Goal: Find specific page/section: Find specific page/section

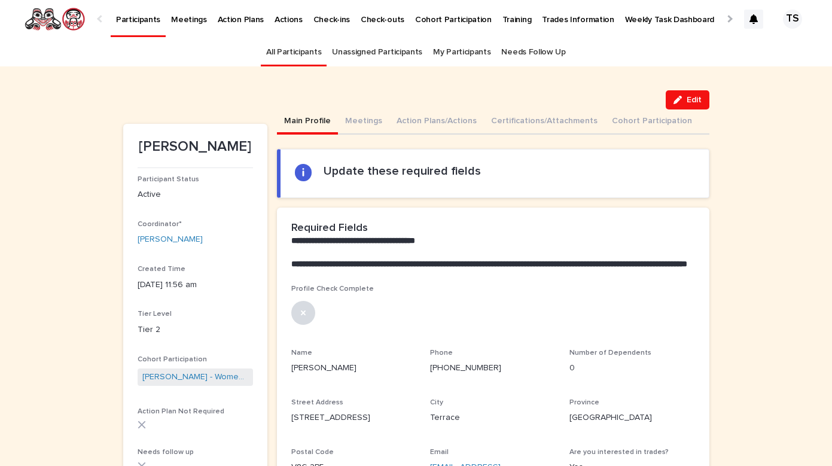
click at [308, 51] on link "All Participants" at bounding box center [293, 52] width 55 height 28
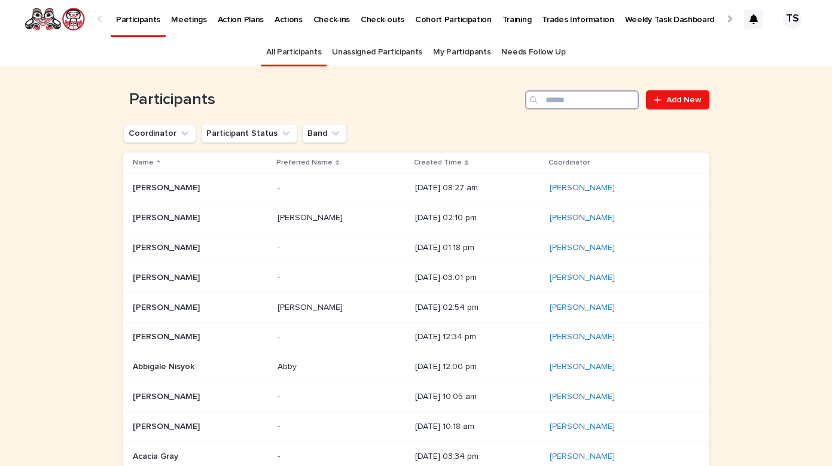
click at [566, 105] on input "Search" at bounding box center [582, 99] width 114 height 19
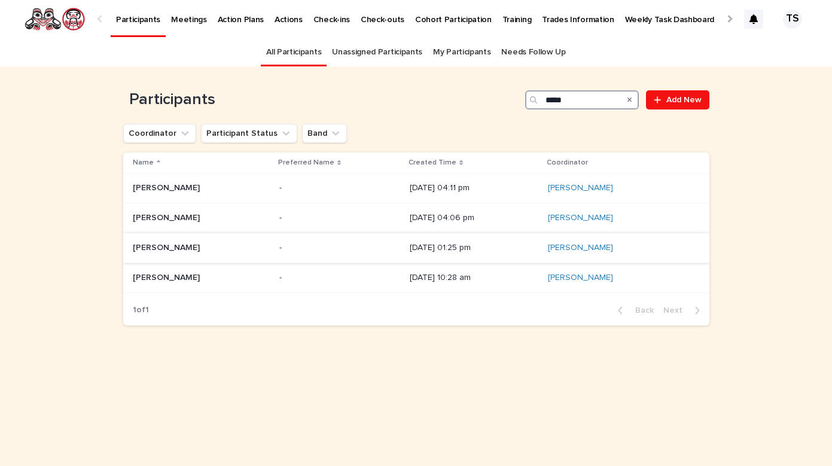
type input "****"
click at [180, 251] on p at bounding box center [201, 248] width 137 height 10
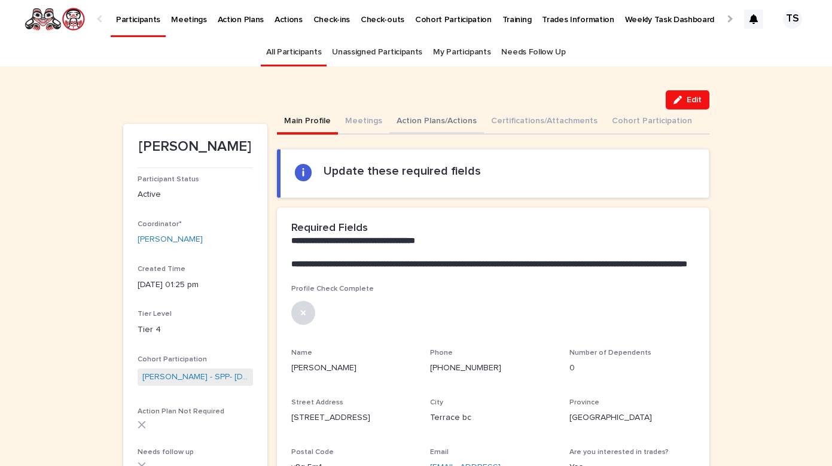
scroll to position [-1, 0]
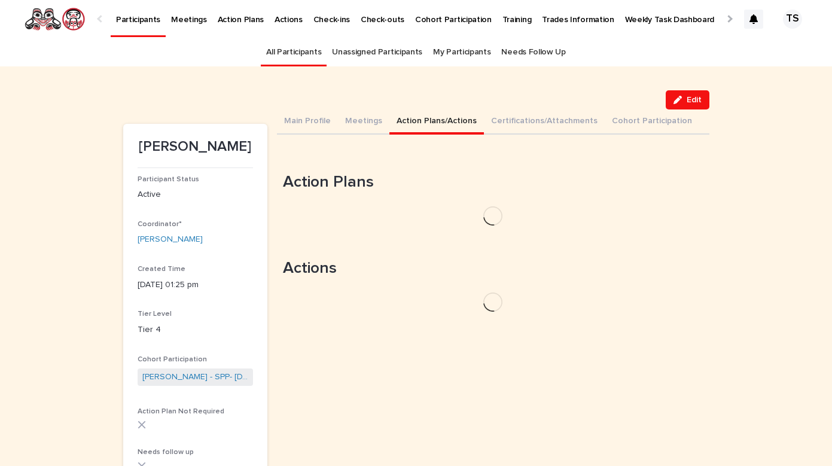
click at [409, 124] on button "Action Plans/Actions" at bounding box center [436, 121] width 95 height 25
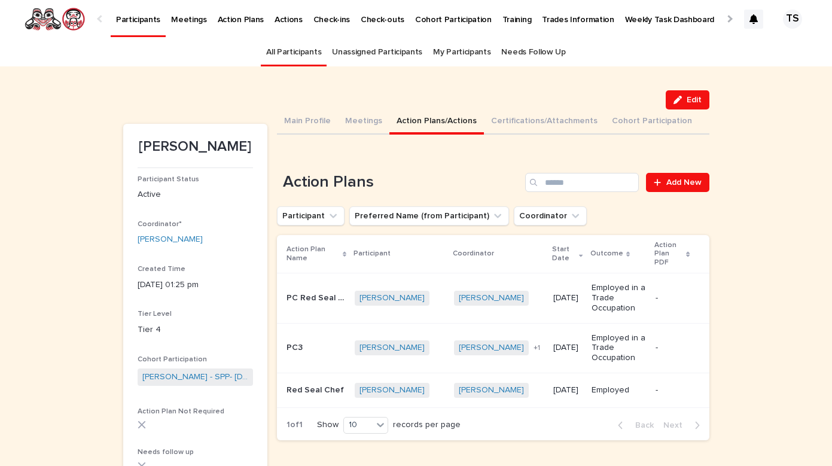
click at [321, 298] on p "PC Red Seal Certification" at bounding box center [318, 297] width 62 height 13
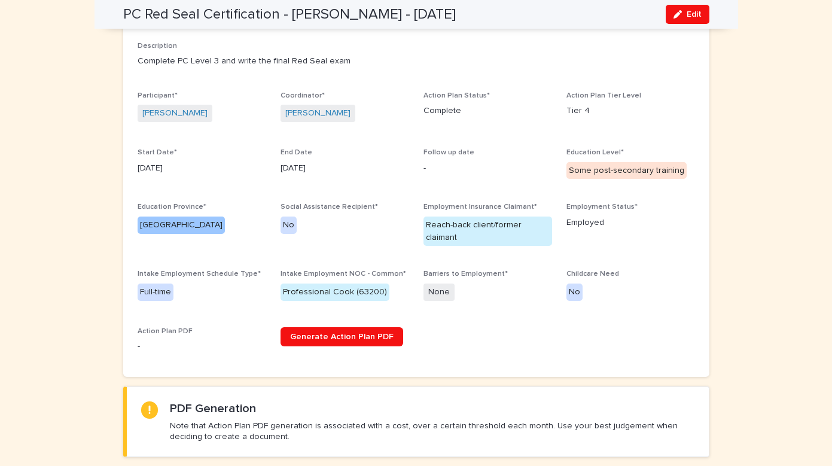
scroll to position [173, 0]
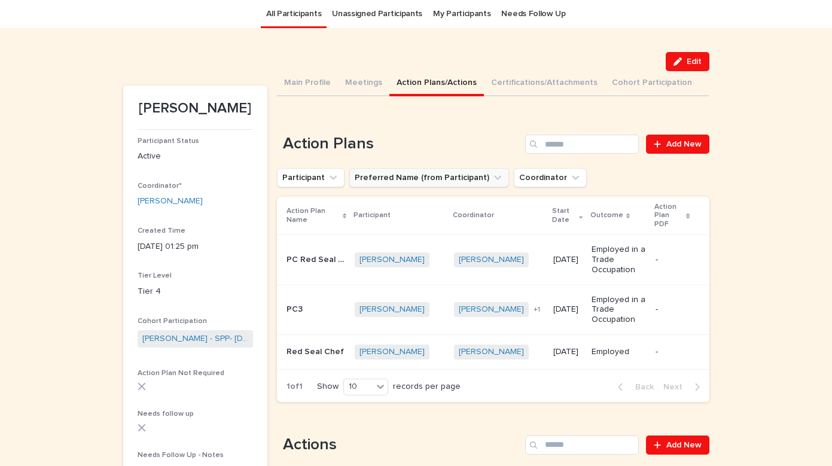
scroll to position [89, 0]
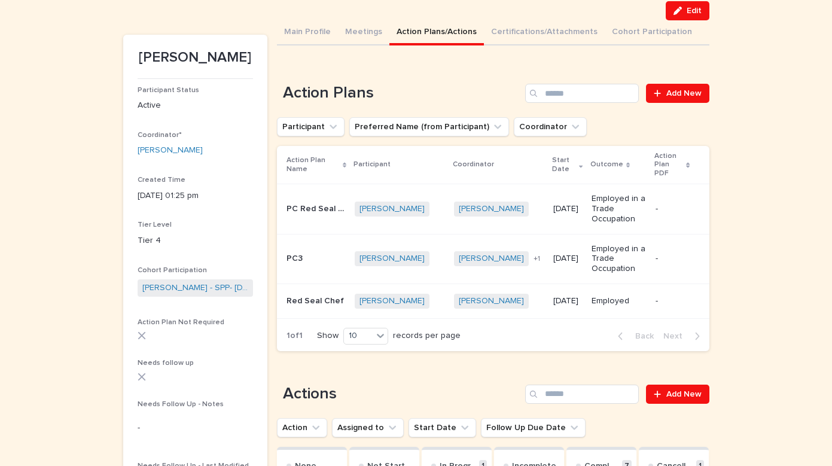
click at [340, 217] on div "PC Red Seal Certification PC Red Seal Certification" at bounding box center [316, 209] width 59 height 20
